Goal: Transaction & Acquisition: Purchase product/service

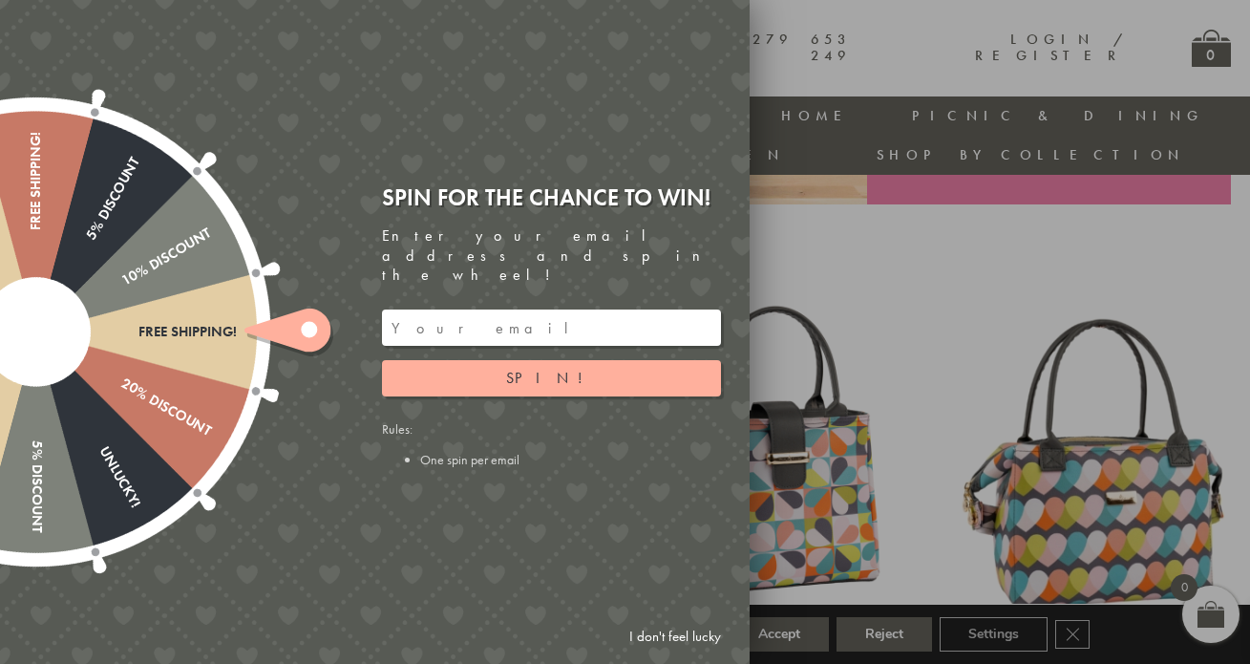
scroll to position [422, 0]
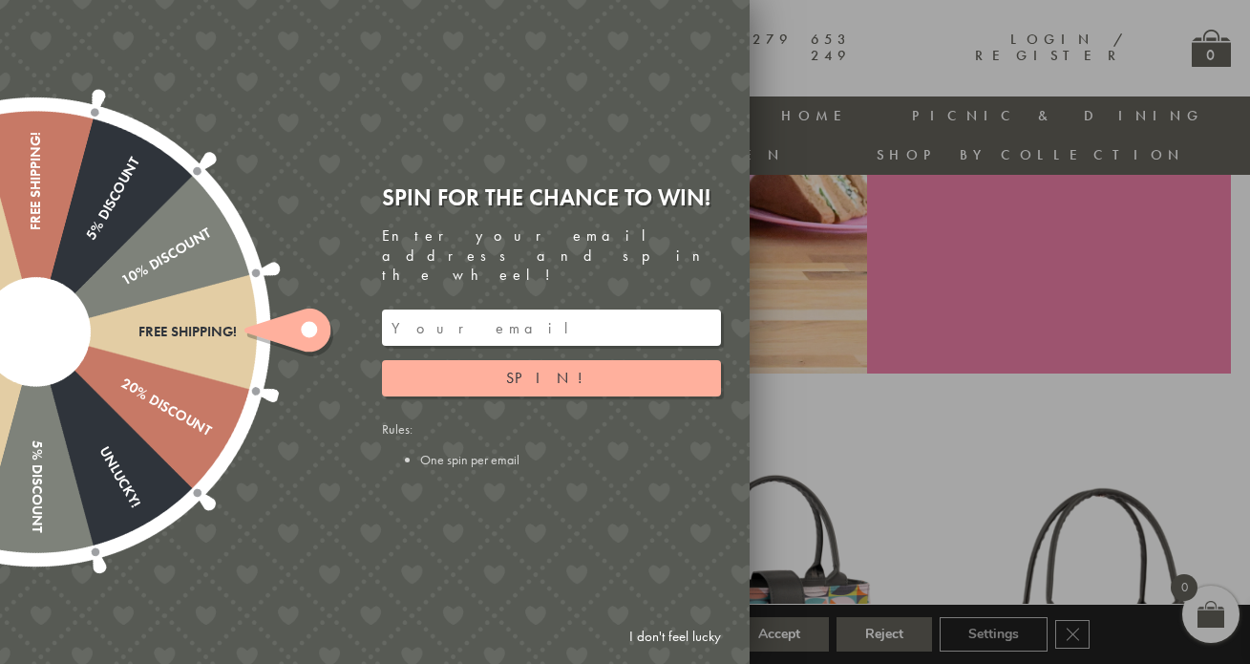
click at [679, 637] on link "I don't feel lucky" at bounding box center [675, 636] width 111 height 35
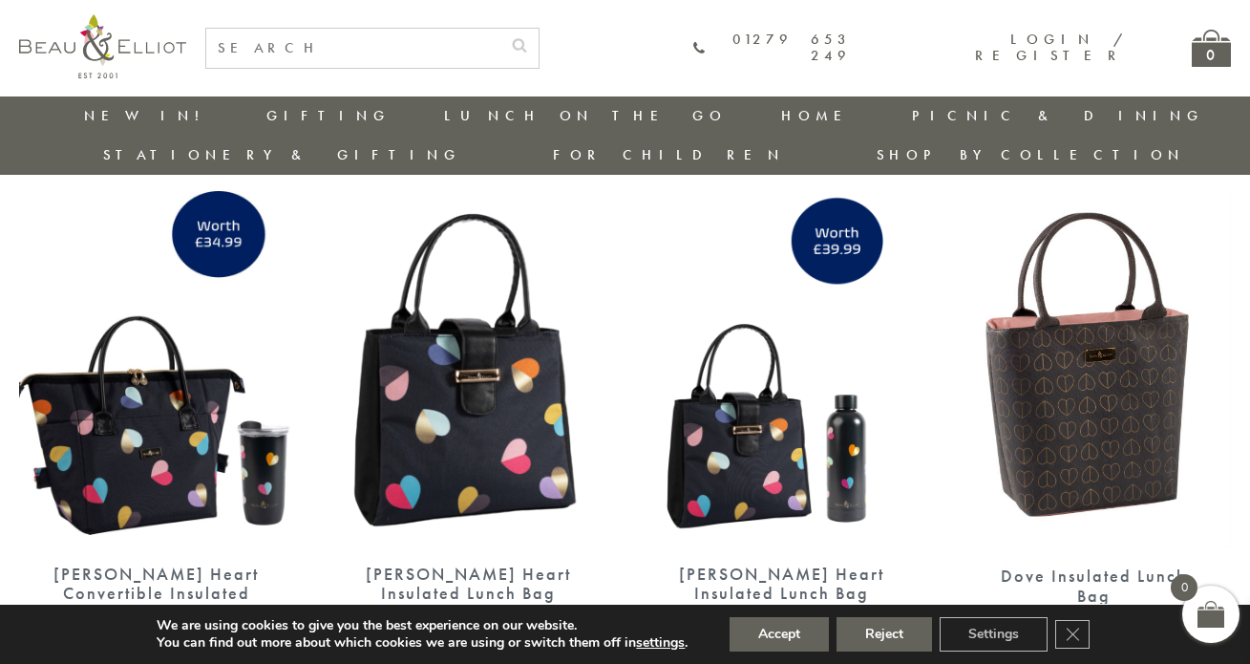
scroll to position [3009, 0]
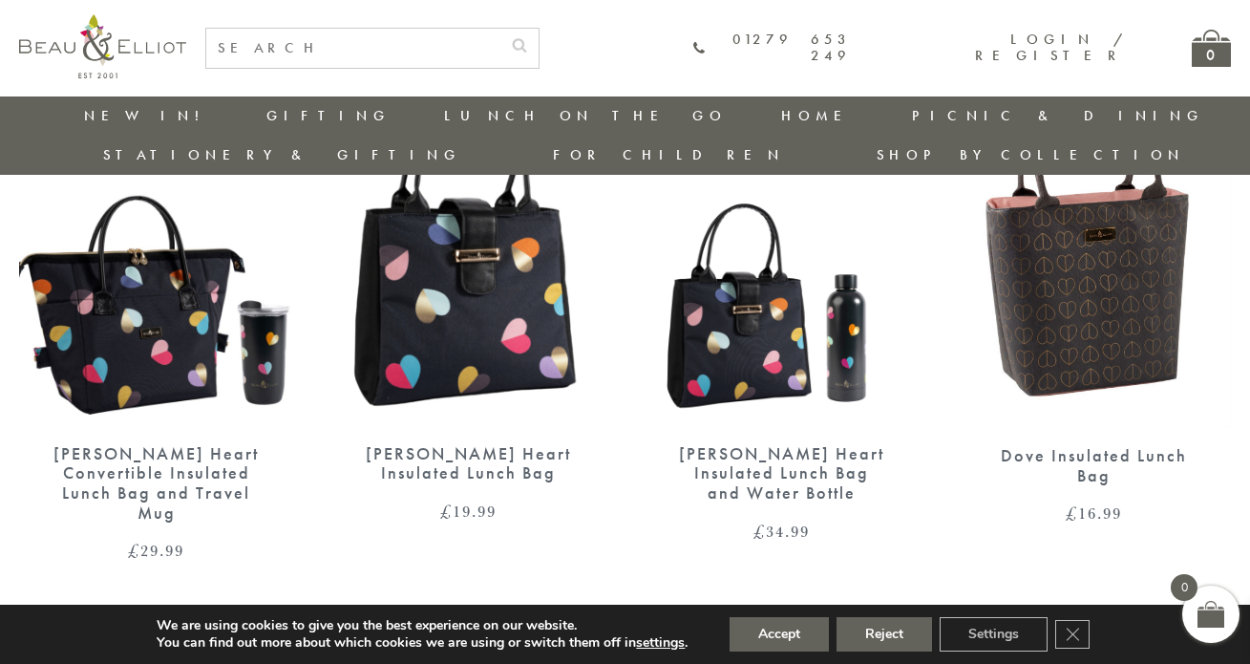
click at [624, 619] on link "2" at bounding box center [622, 634] width 32 height 31
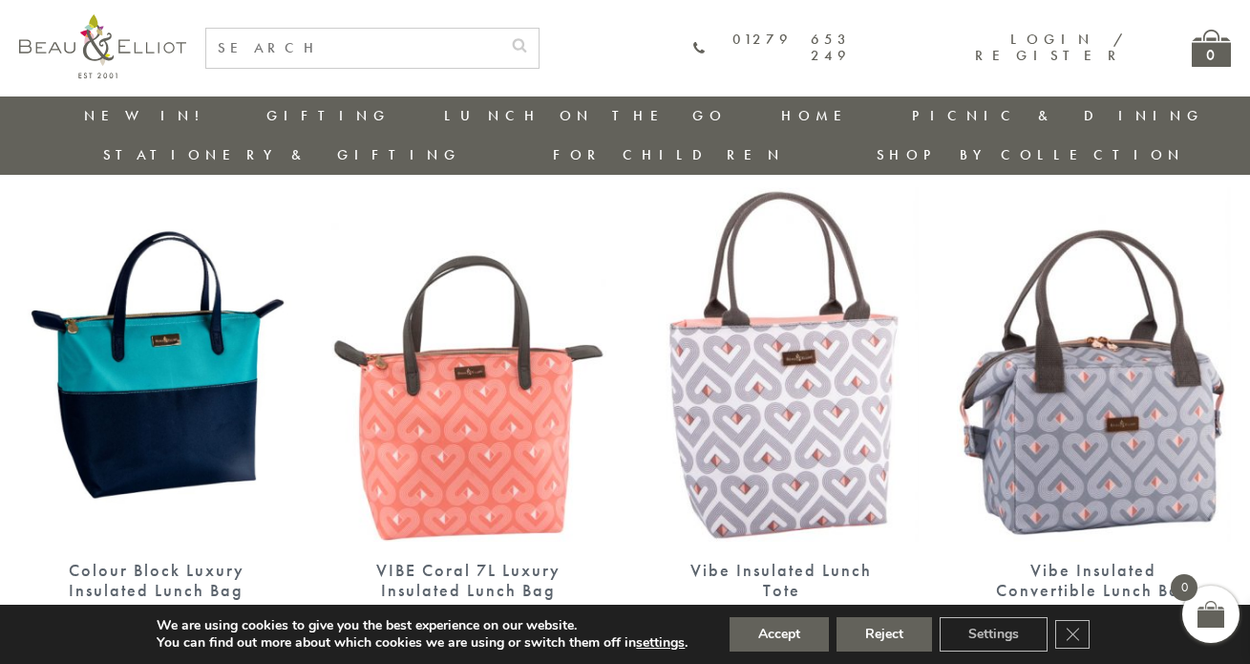
scroll to position [1250, 0]
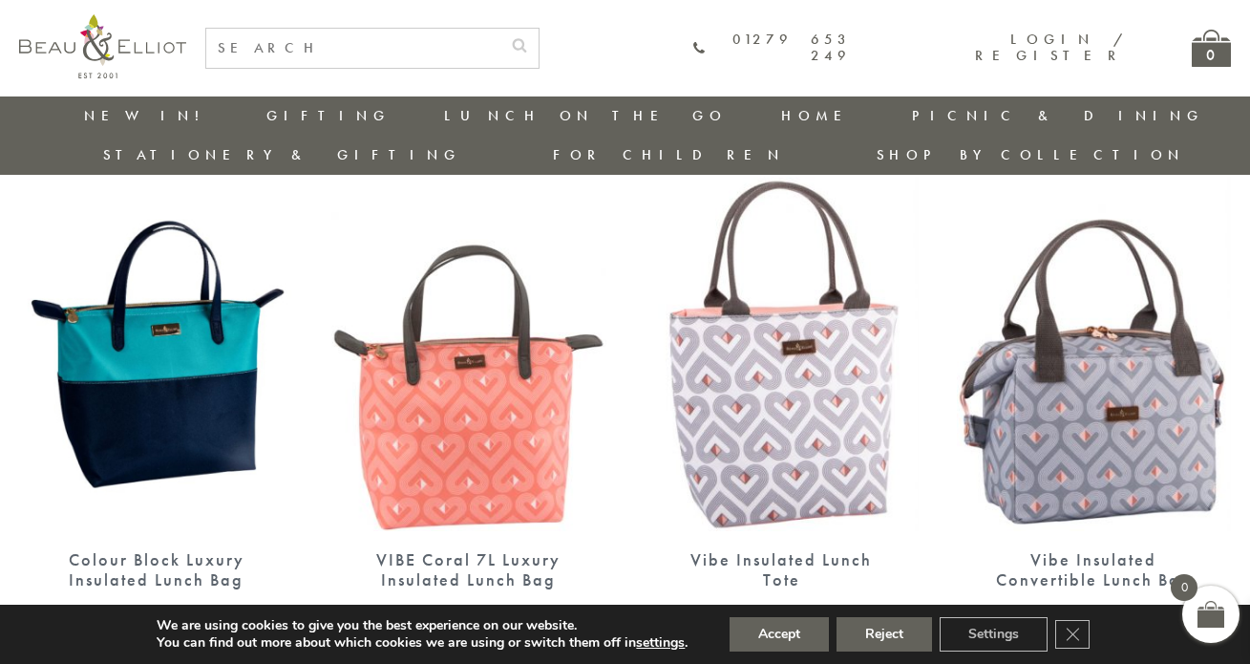
click at [443, 385] on img at bounding box center [468, 354] width 274 height 354
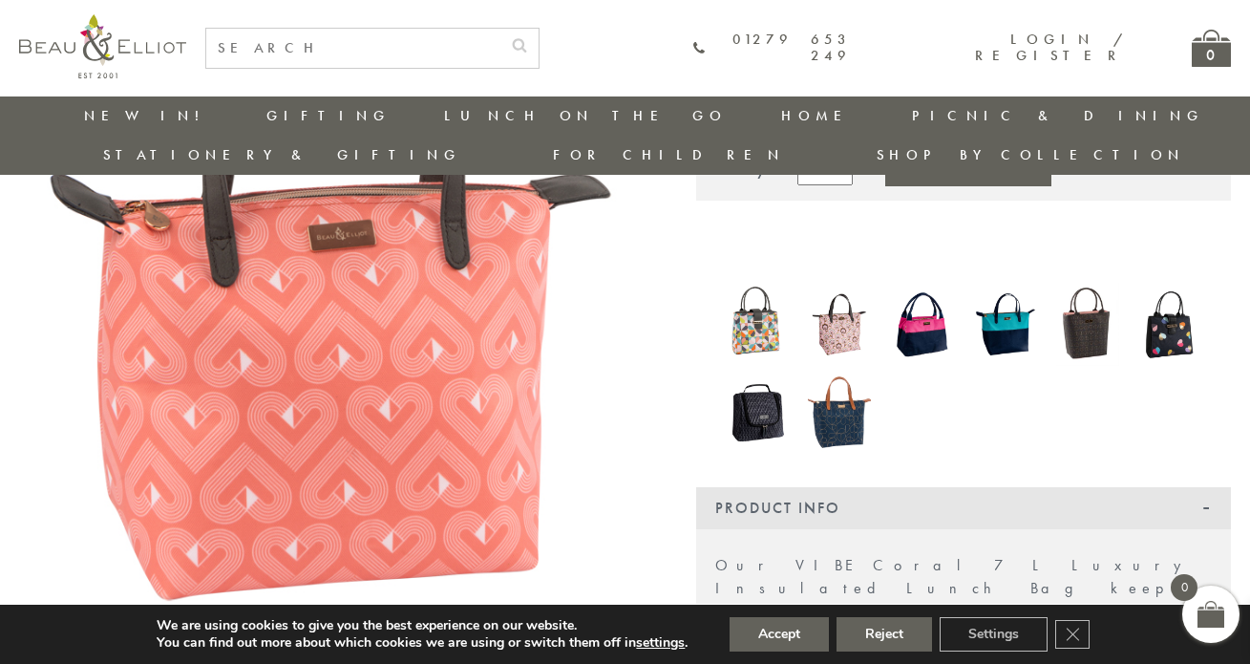
scroll to position [233, 0]
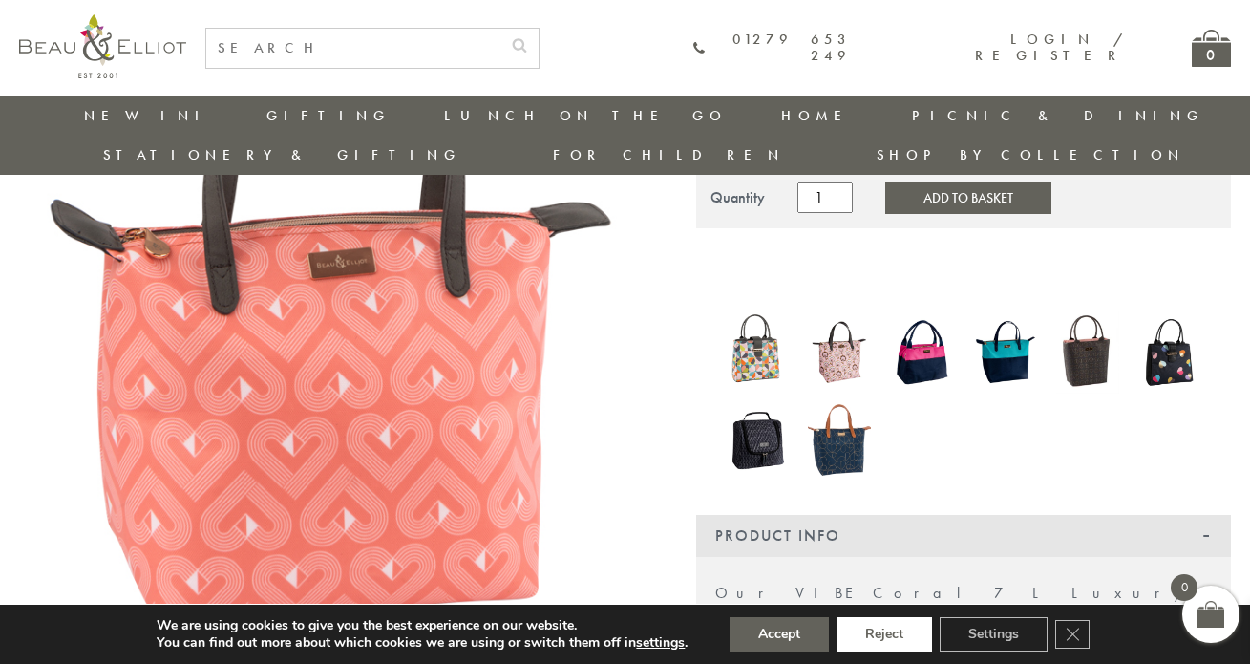
click at [857, 627] on button "Reject" at bounding box center [885, 634] width 96 height 34
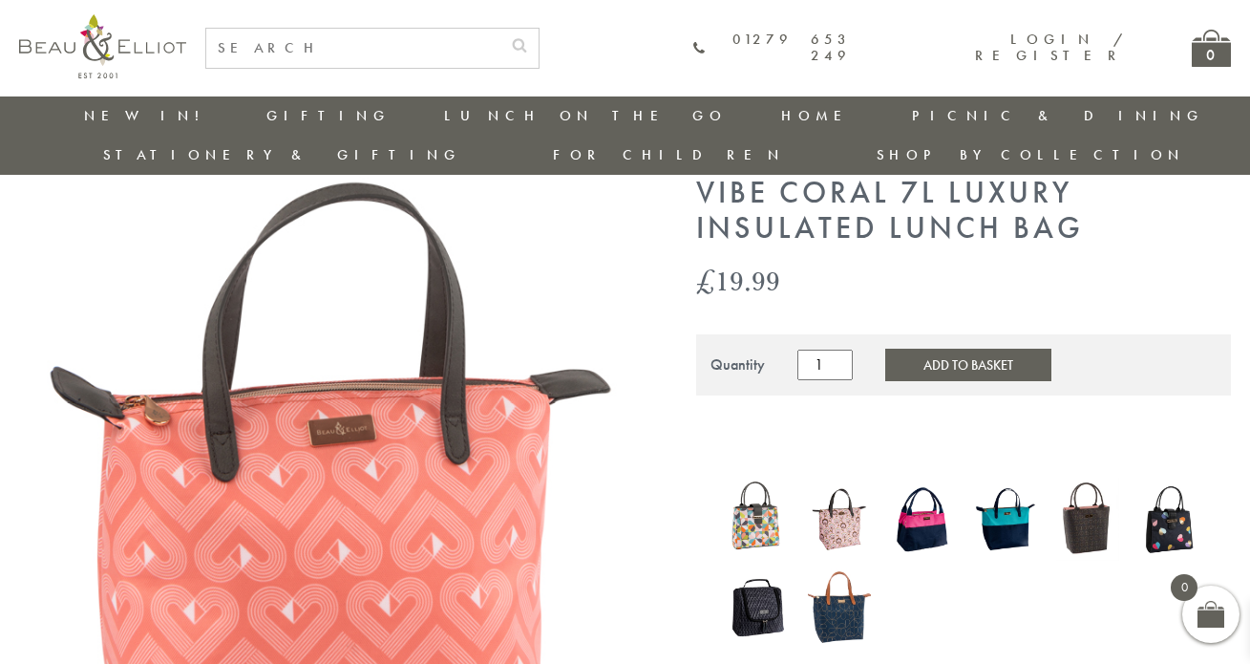
scroll to position [70, 0]
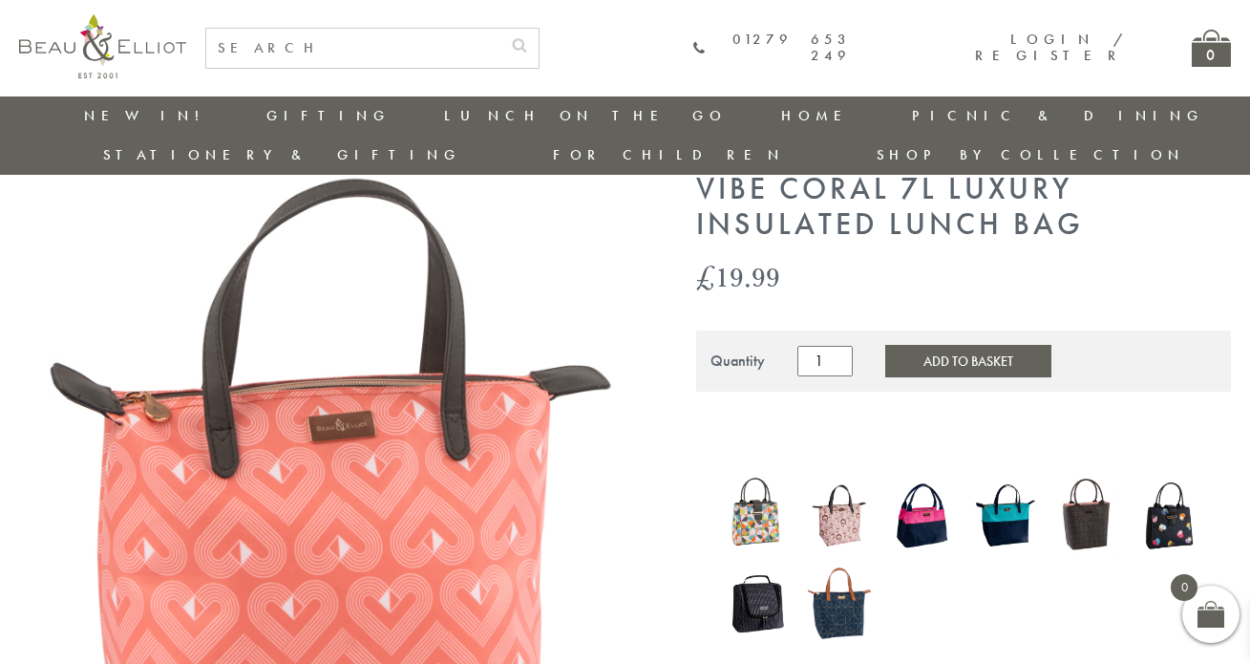
click at [923, 488] on img at bounding box center [922, 515] width 64 height 83
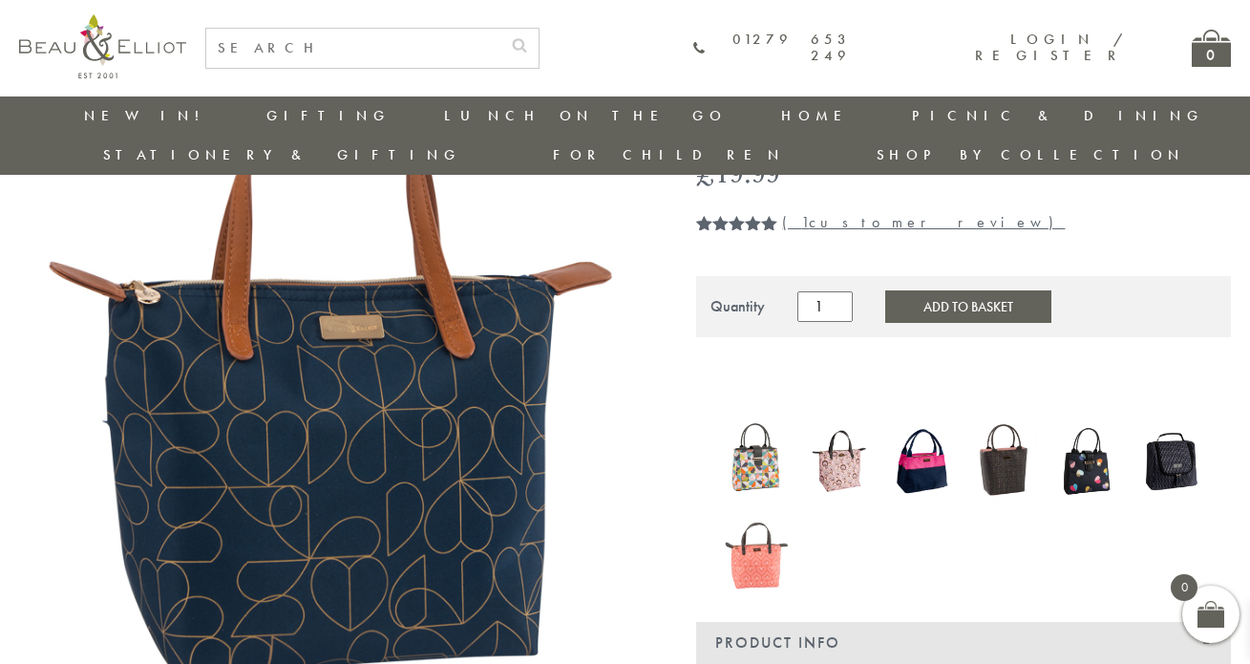
click at [1172, 421] on img at bounding box center [1170, 460] width 64 height 83
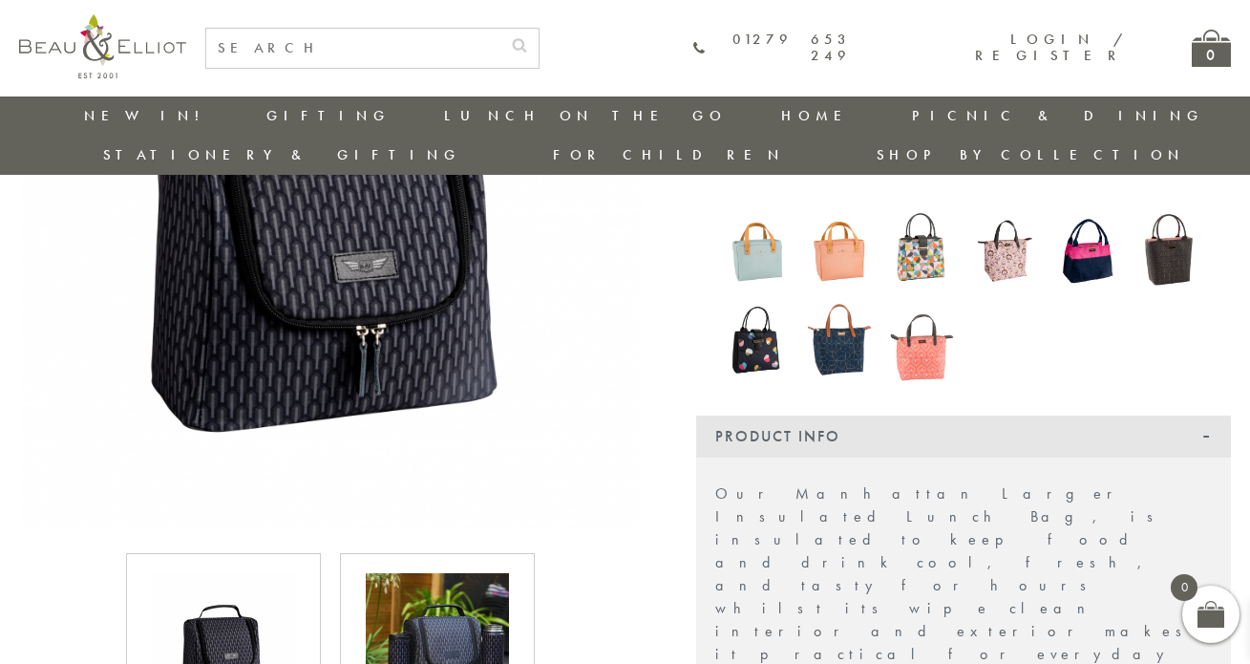
scroll to position [379, 0]
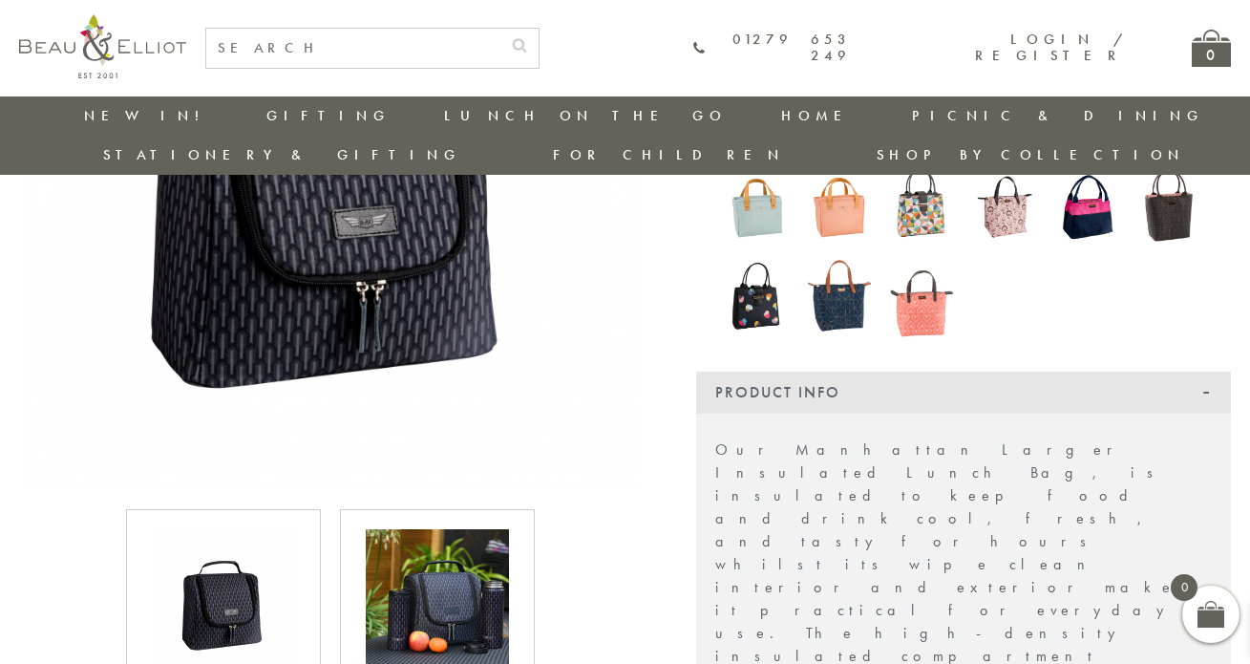
click at [461, 591] on img at bounding box center [437, 600] width 143 height 143
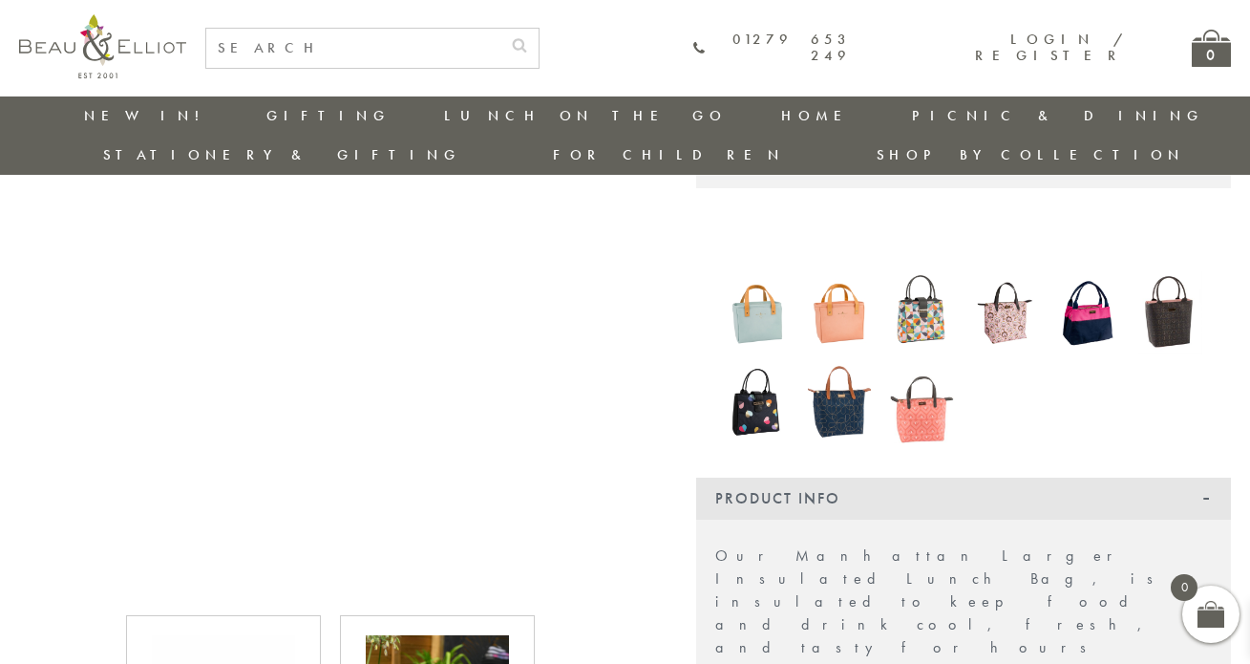
scroll to position [0, 0]
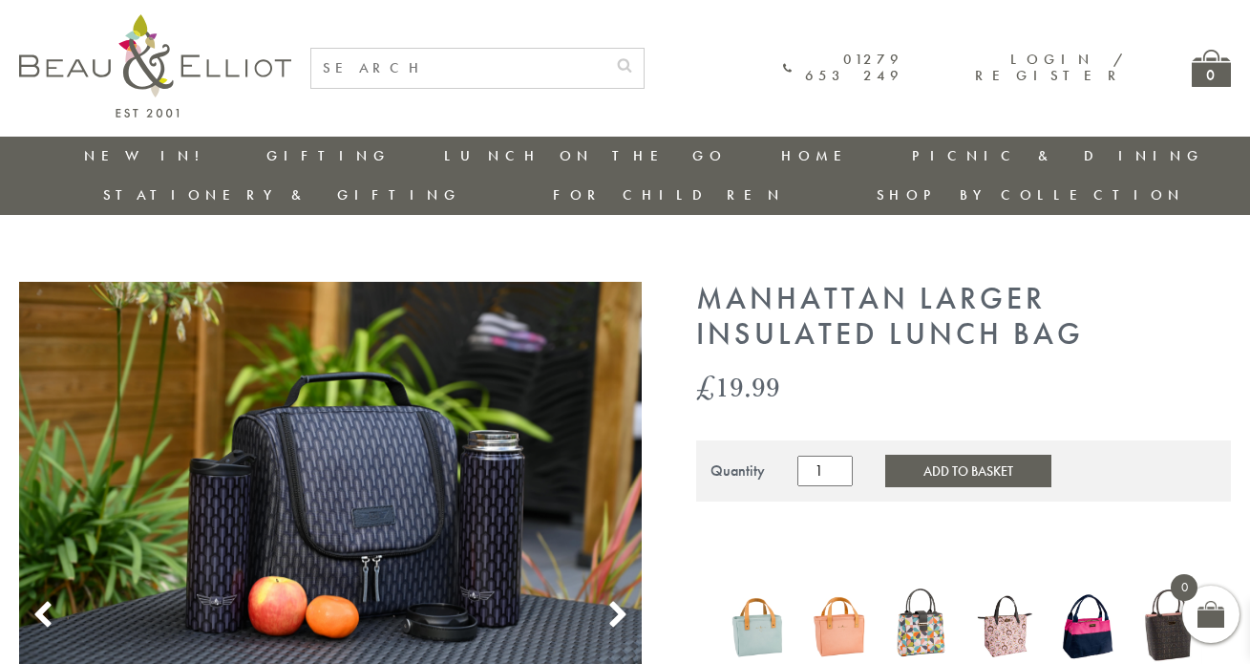
click at [618, 601] on icon at bounding box center [618, 615] width 29 height 29
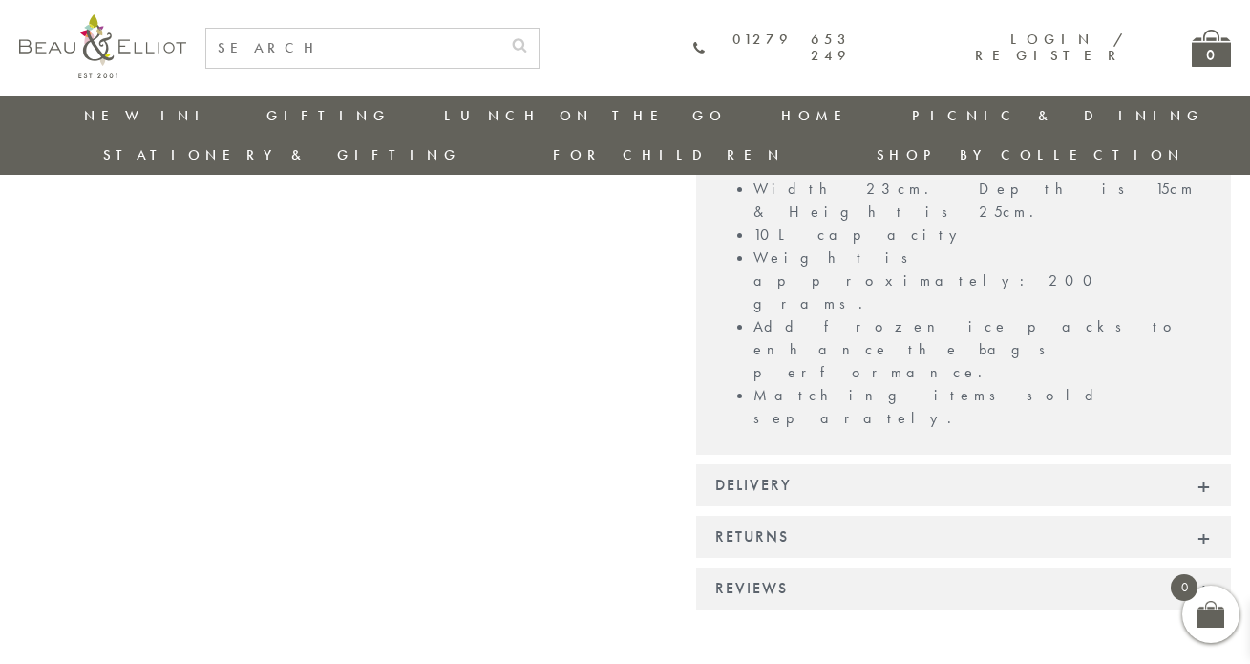
scroll to position [1348, 0]
